Goal: Task Accomplishment & Management: Manage account settings

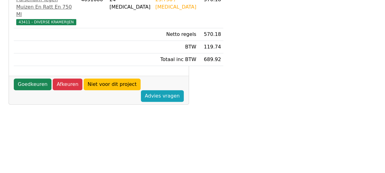
scroll to position [153, 0]
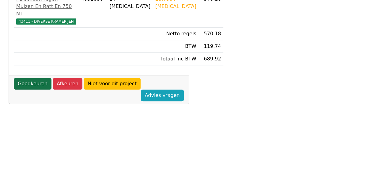
click at [36, 89] on link "Goedkeuren" at bounding box center [33, 84] width 38 height 12
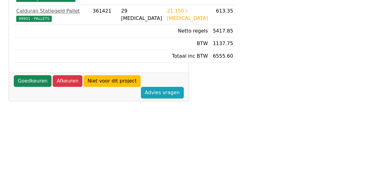
scroll to position [294, 0]
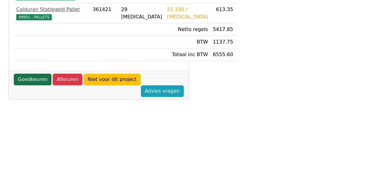
click at [35, 85] on link "Goedkeuren" at bounding box center [33, 80] width 38 height 12
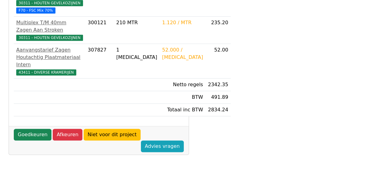
scroll to position [184, 0]
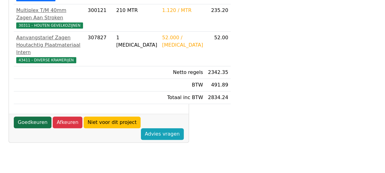
click at [32, 128] on link "Goedkeuren" at bounding box center [33, 122] width 38 height 12
